Goal: Task Accomplishment & Management: Use online tool/utility

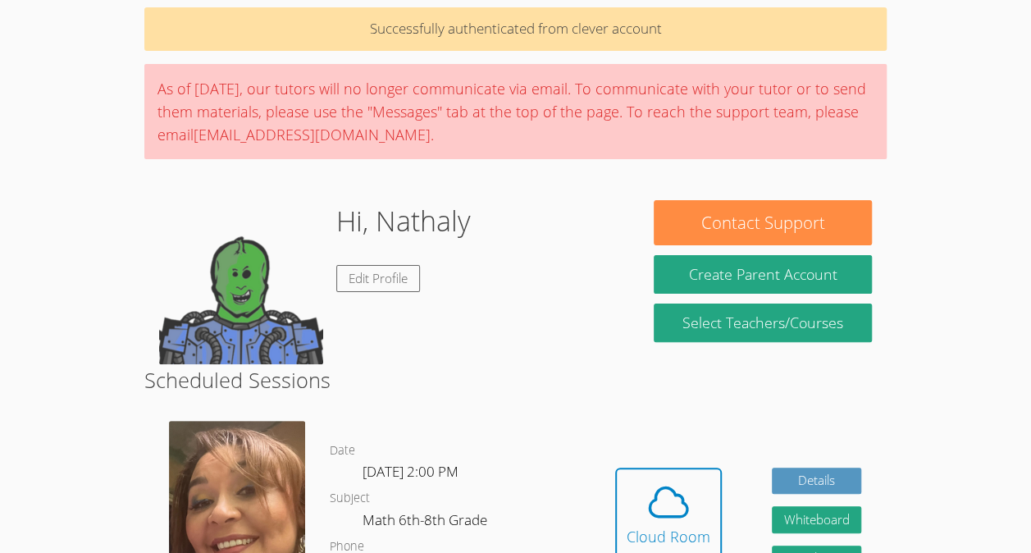
scroll to position [202, 0]
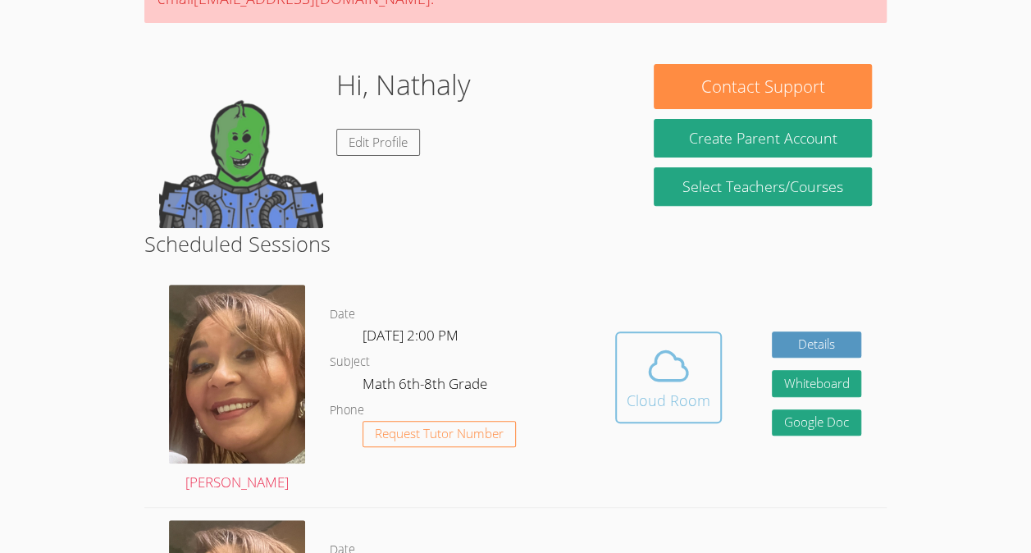
click at [637, 382] on span at bounding box center [669, 366] width 84 height 46
click at [628, 380] on span at bounding box center [669, 366] width 84 height 46
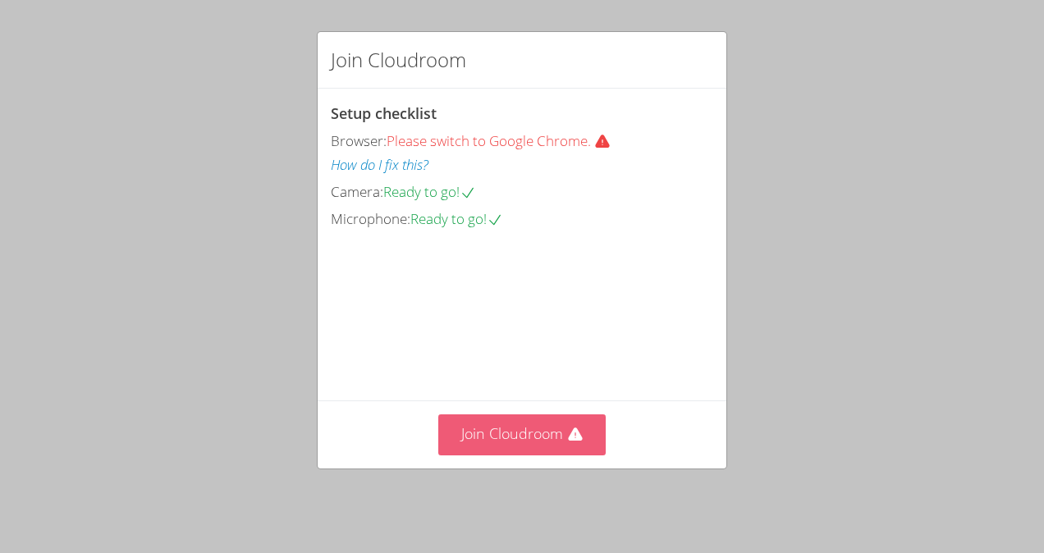
click at [471, 453] on button "Join Cloudroom" at bounding box center [522, 434] width 168 height 40
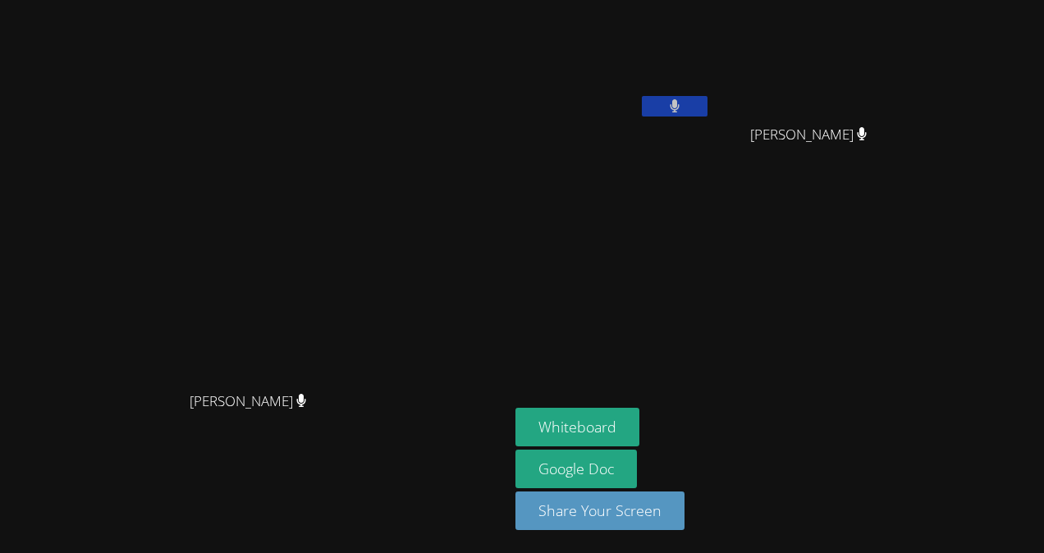
click at [702, 284] on aside "[PERSON_NAME] [PERSON_NAME] [PERSON_NAME] Whiteboard Google Doc Share Your Scre…" at bounding box center [714, 276] width 410 height 553
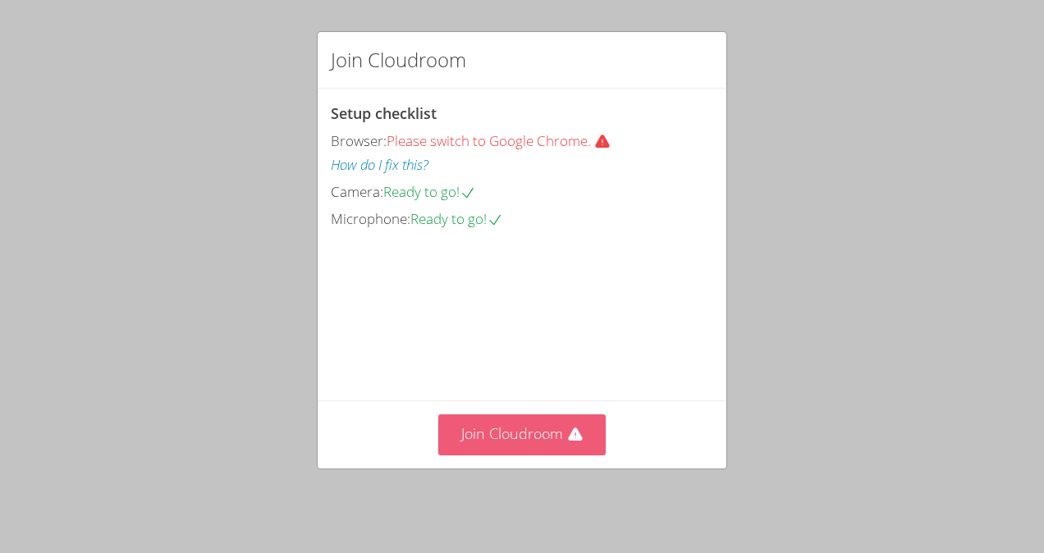
click at [543, 441] on button "Join Cloudroom" at bounding box center [522, 434] width 168 height 40
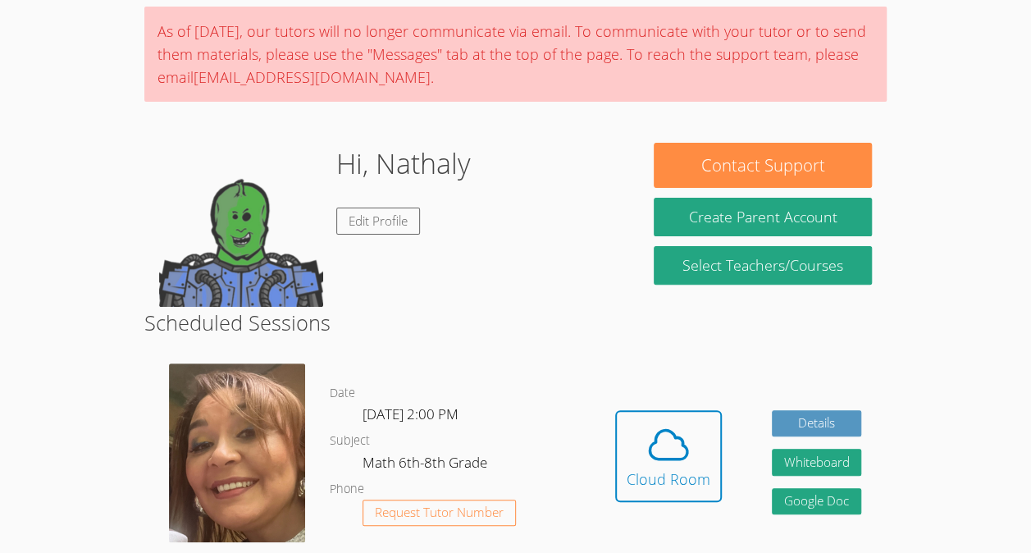
scroll to position [170, 0]
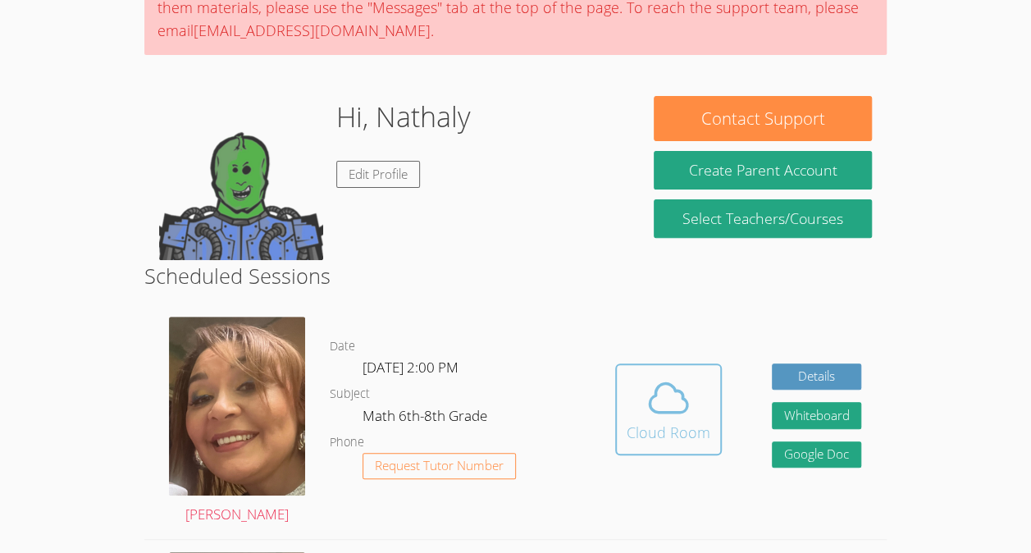
click at [663, 409] on icon at bounding box center [669, 398] width 46 height 46
click at [673, 412] on icon at bounding box center [669, 397] width 38 height 29
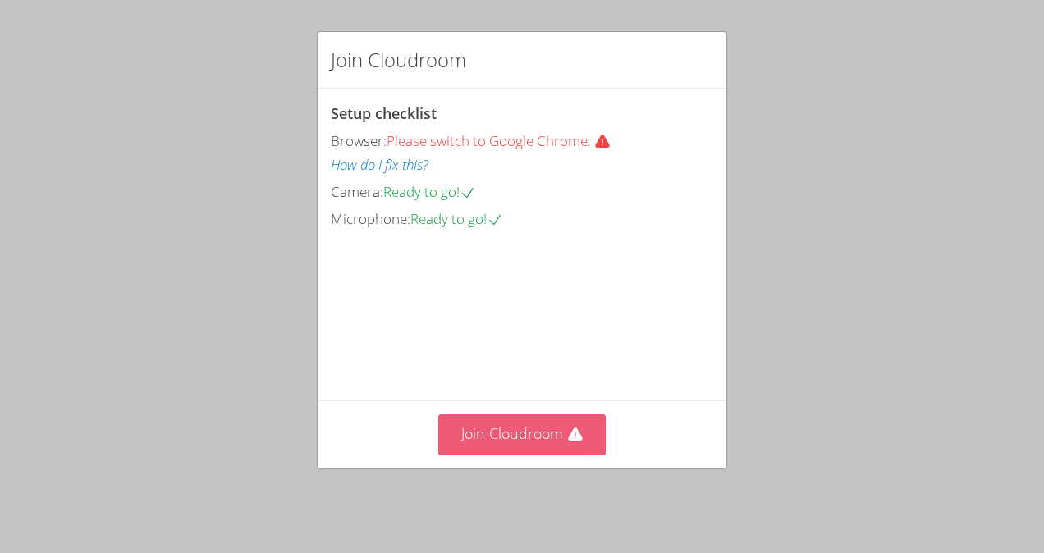
drag, startPoint x: 538, startPoint y: 441, endPoint x: 487, endPoint y: 450, distance: 51.5
click at [487, 450] on button "Join Cloudroom" at bounding box center [522, 434] width 168 height 40
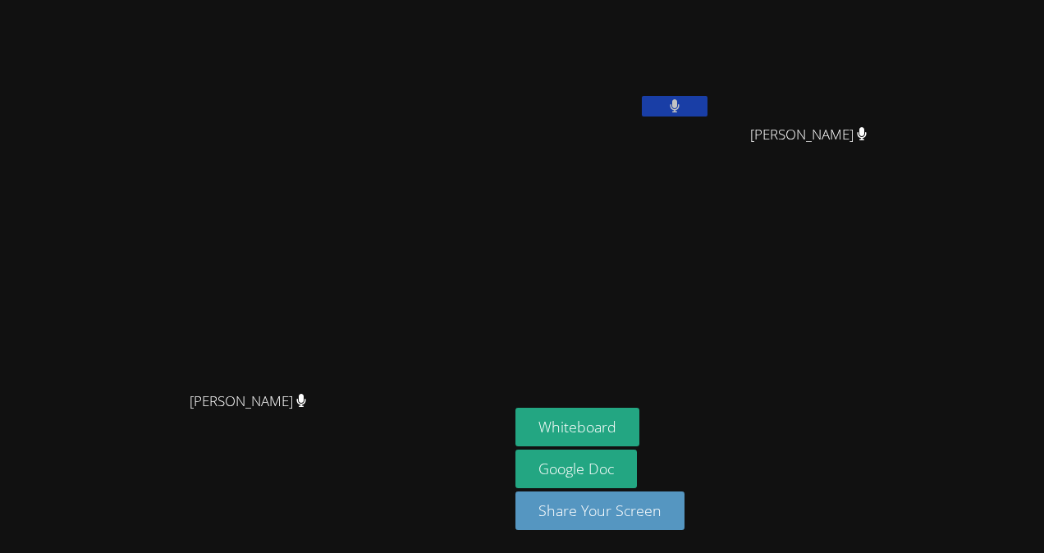
click at [607, 167] on div "[PERSON_NAME]" at bounding box center [612, 95] width 195 height 176
click at [642, 108] on button at bounding box center [675, 106] width 66 height 21
click at [665, 111] on icon at bounding box center [673, 106] width 17 height 14
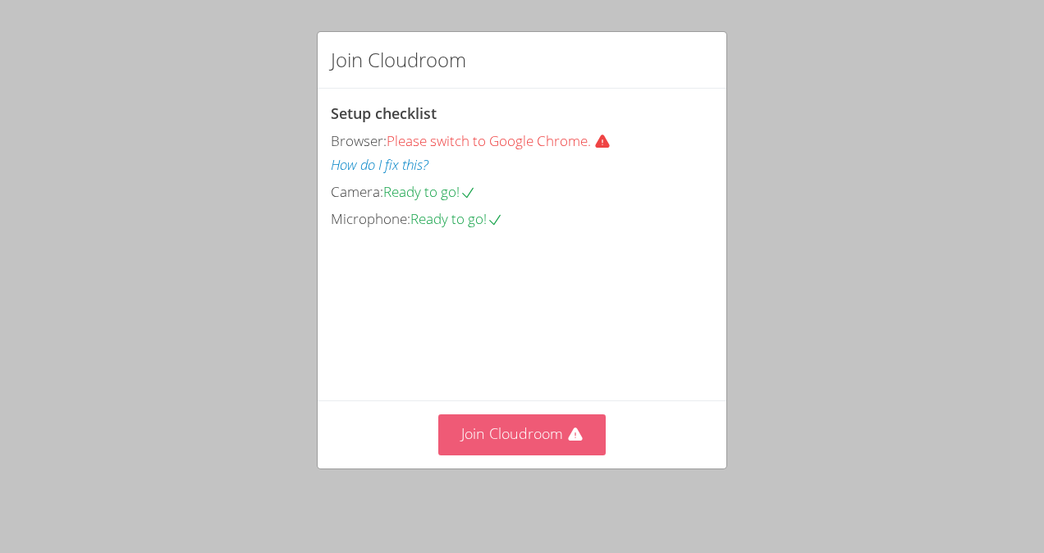
click at [507, 449] on button "Join Cloudroom" at bounding box center [522, 434] width 168 height 40
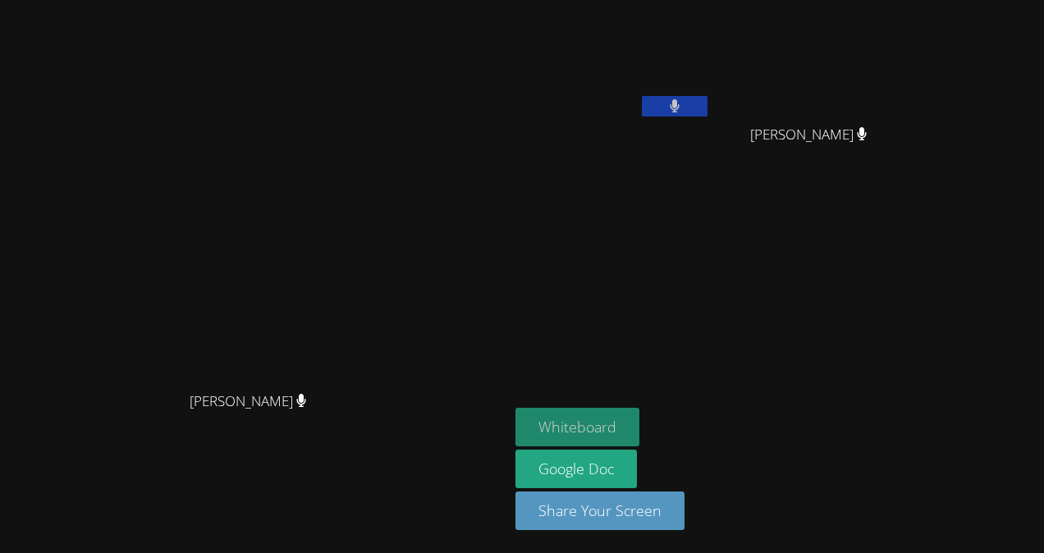
click at [584, 430] on button "Whiteboard" at bounding box center [577, 427] width 124 height 39
click at [548, 439] on button "Whiteboard" at bounding box center [577, 427] width 124 height 39
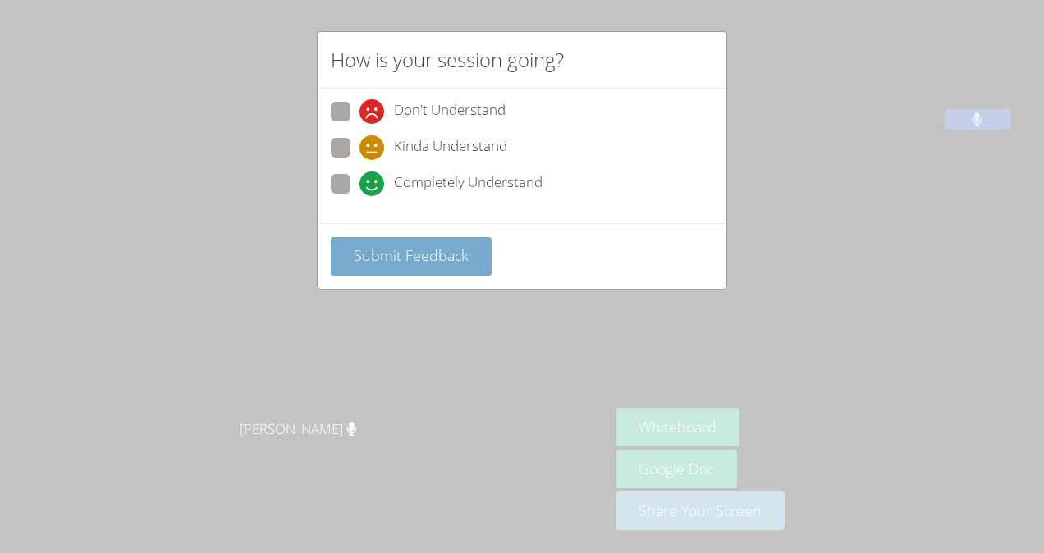
click at [386, 251] on span "Submit Feedback" at bounding box center [411, 255] width 115 height 20
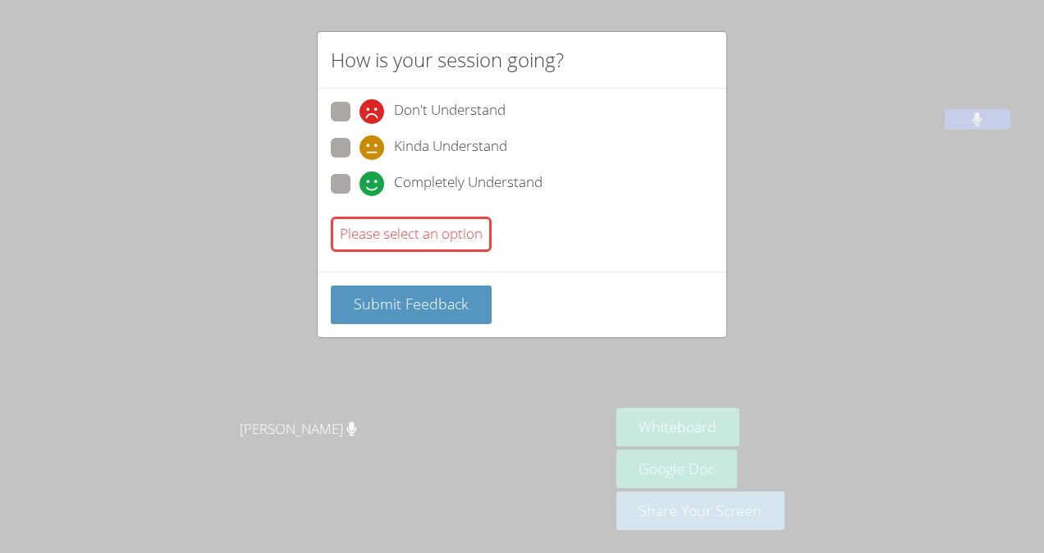
click at [349, 183] on label "Completely Understand" at bounding box center [437, 185] width 212 height 22
click at [359, 183] on input "Completely Understand" at bounding box center [366, 181] width 14 height 14
radio input "true"
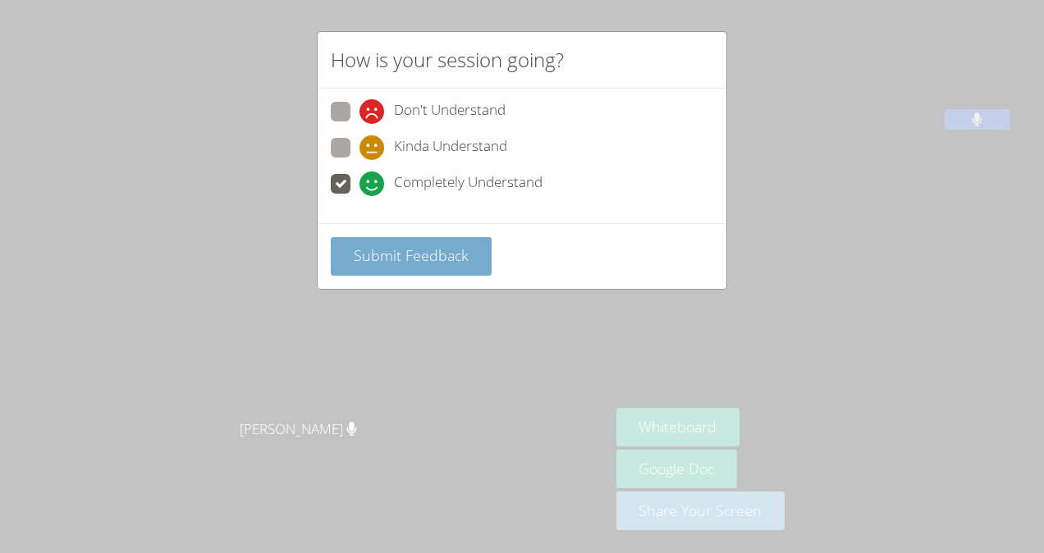
click at [412, 245] on span "Submit Feedback" at bounding box center [411, 255] width 115 height 20
